Goal: Communication & Community: Answer question/provide support

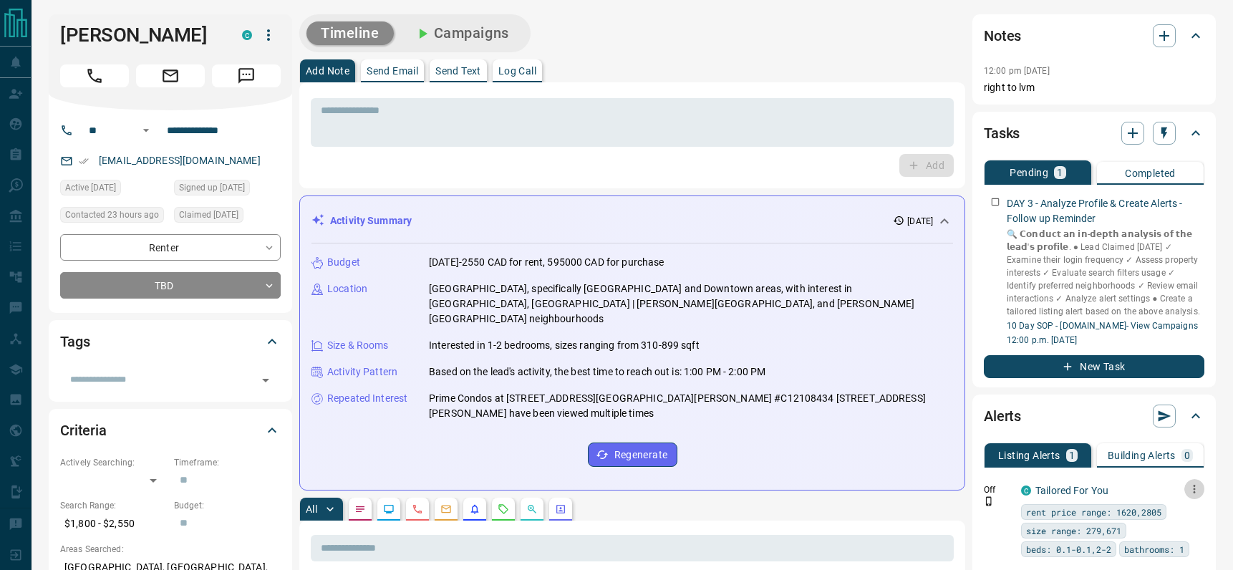
click at [1197, 491] on icon "button" at bounding box center [1193, 488] width 13 height 13
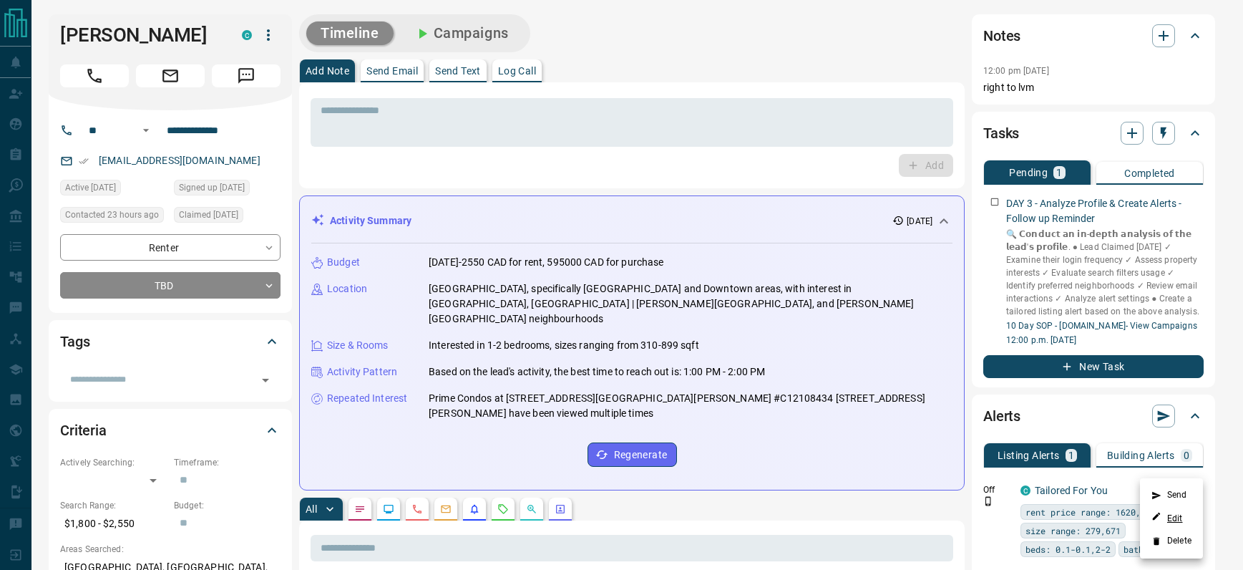
click at [1173, 512] on link "Edit" at bounding box center [1167, 518] width 31 height 14
click at [995, 202] on div at bounding box center [621, 285] width 1243 height 570
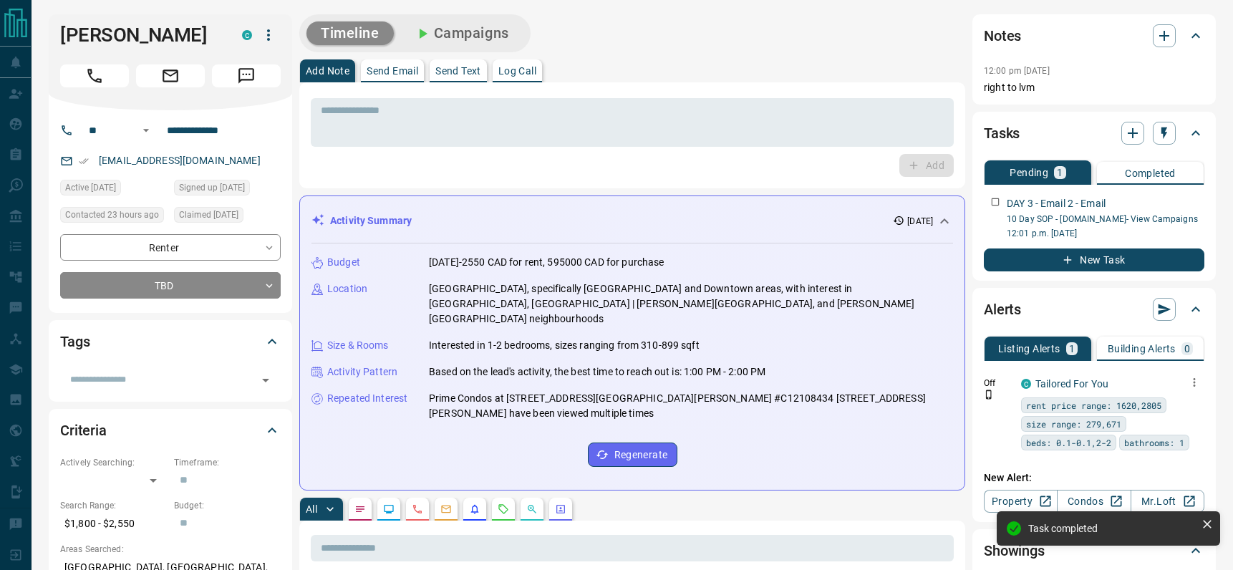
click at [412, 72] on p "Send Email" at bounding box center [392, 71] width 52 height 10
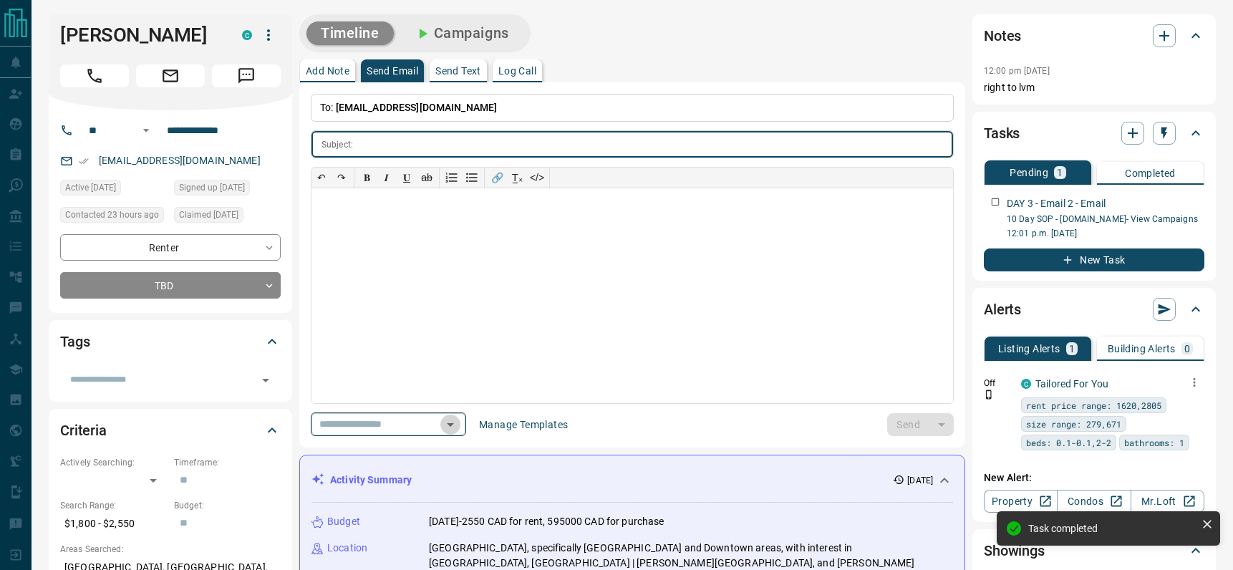
click at [454, 424] on icon "Open" at bounding box center [450, 425] width 7 height 4
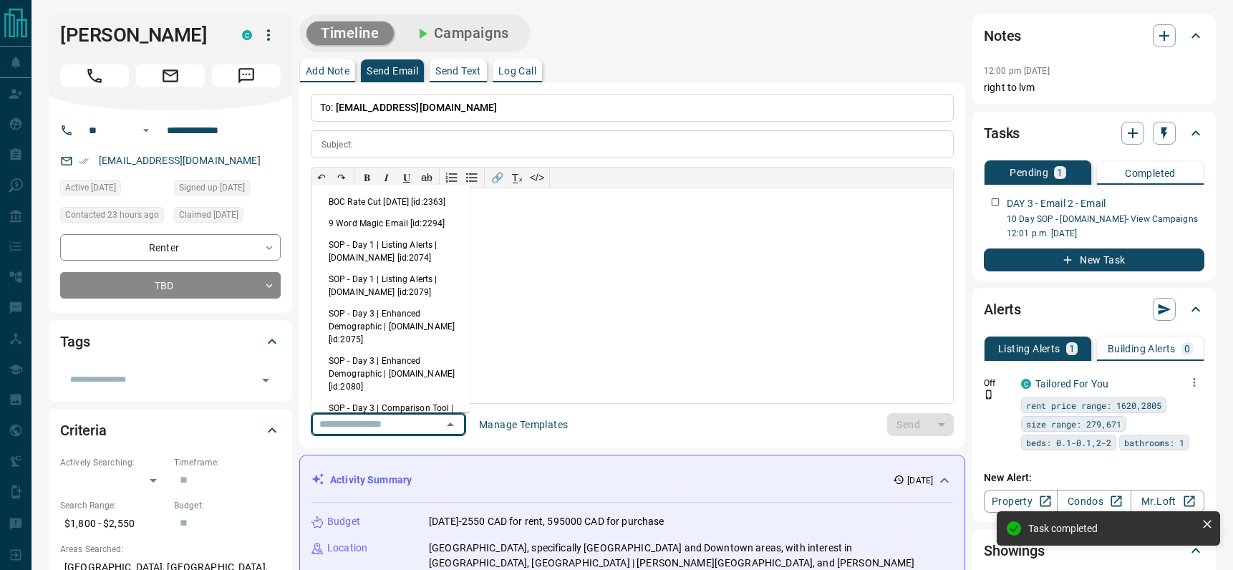
scroll to position [76, 0]
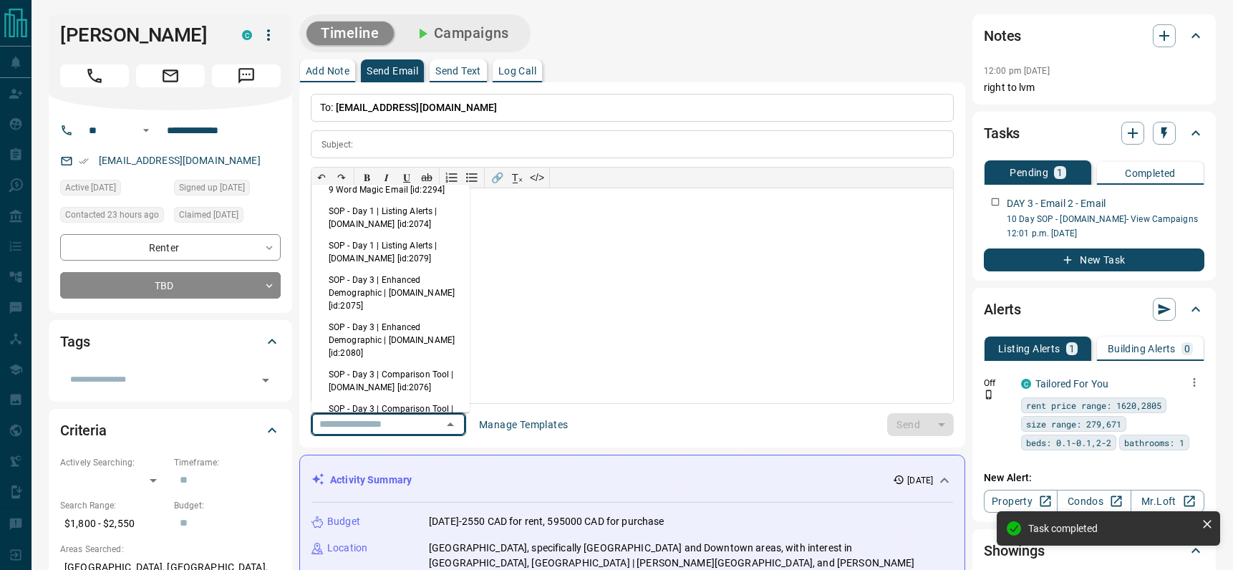
click at [384, 301] on li "SOP - Day 3 | Enhanced Demographic | [DOMAIN_NAME] [id:2075]" at bounding box center [390, 292] width 158 height 47
type input "**********"
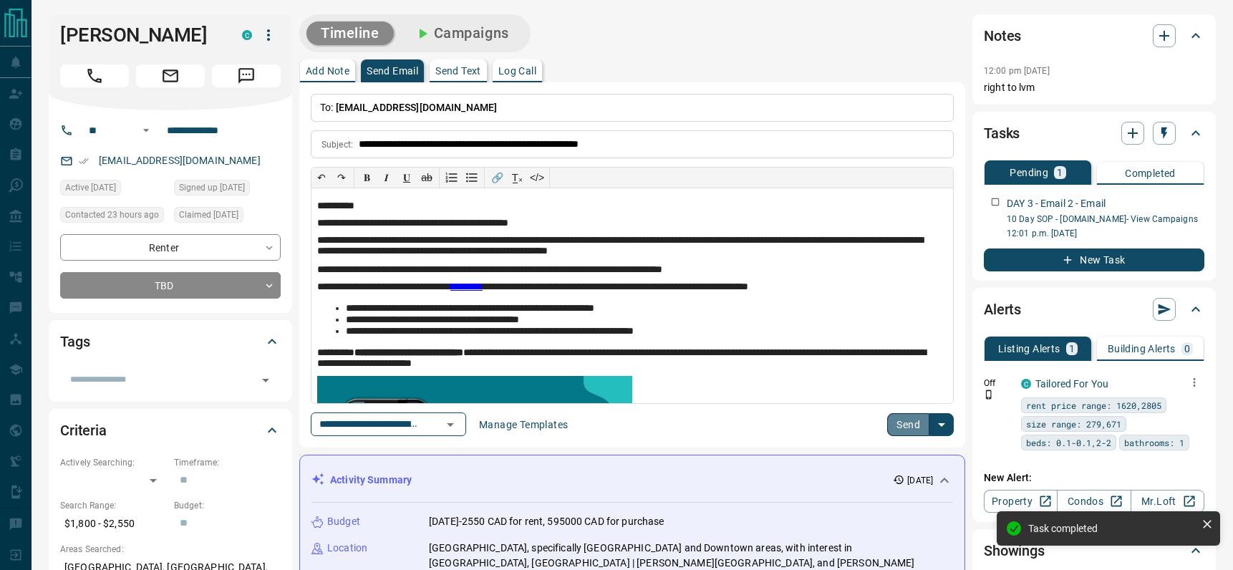
click at [905, 422] on button "Send" at bounding box center [908, 424] width 42 height 23
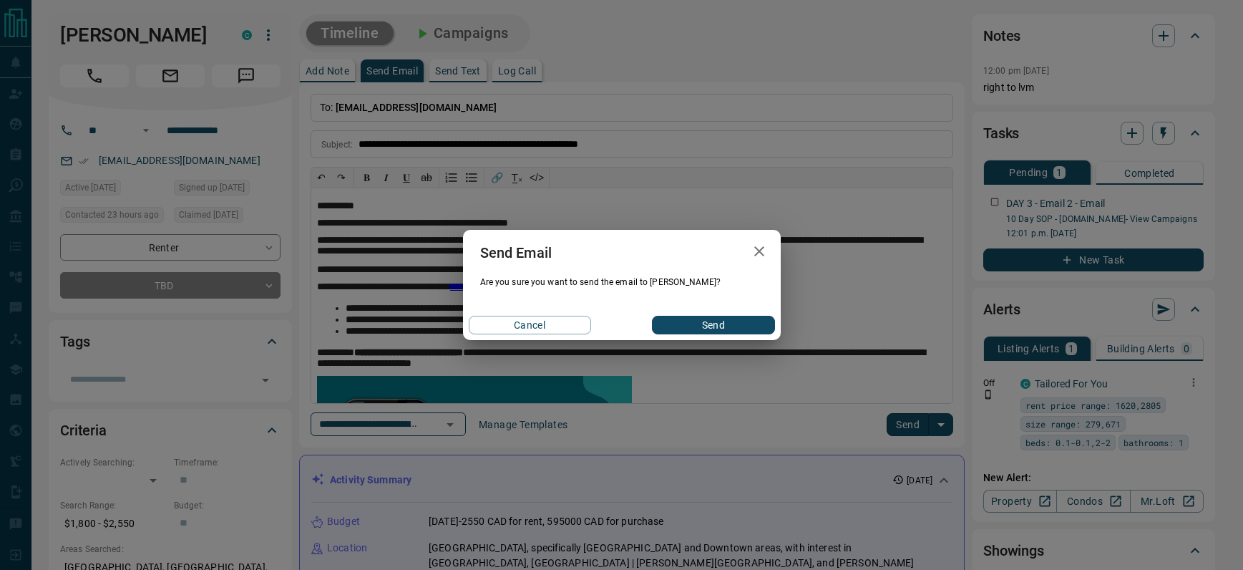
click at [724, 322] on button "Send" at bounding box center [713, 325] width 122 height 19
